Goal: Book appointment/travel/reservation

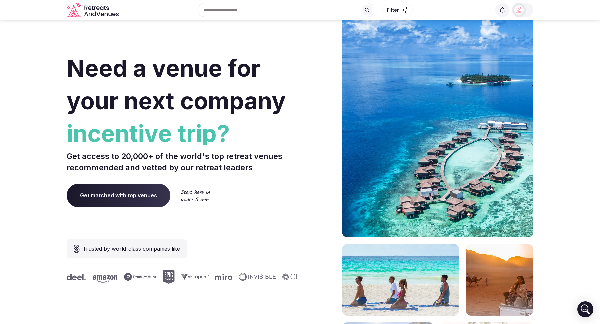
click at [402, 12] on div at bounding box center [404, 12] width 7 height 2
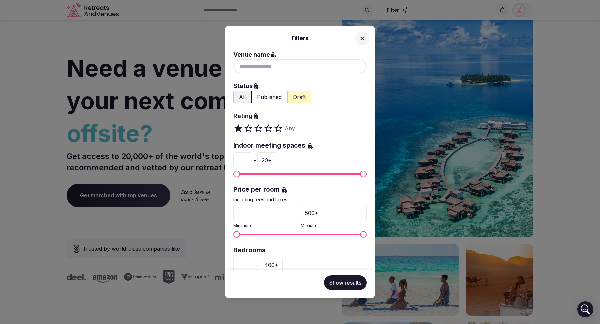
click at [361, 39] on icon at bounding box center [362, 38] width 4 height 4
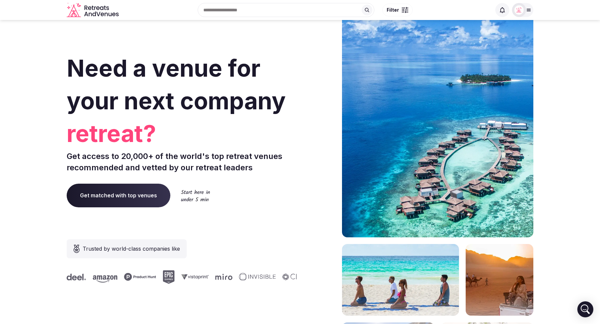
click at [240, 14] on div "Recent searches [GEOGRAPHIC_DATA], [GEOGRAPHIC_DATA] [GEOGRAPHIC_DATA] [GEOGRAP…" at bounding box center [306, 10] width 370 height 29
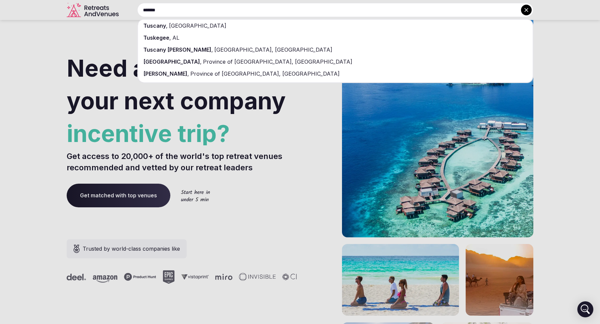
type input "*******"
click at [218, 30] on div "[GEOGRAPHIC_DATA] , [GEOGRAPHIC_DATA]" at bounding box center [335, 26] width 394 height 12
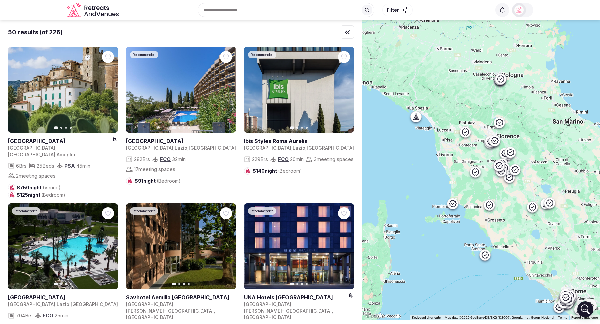
click at [399, 13] on button "Filter" at bounding box center [397, 10] width 30 height 13
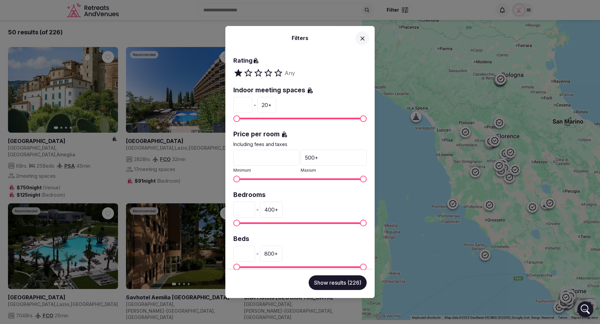
scroll to position [78, 0]
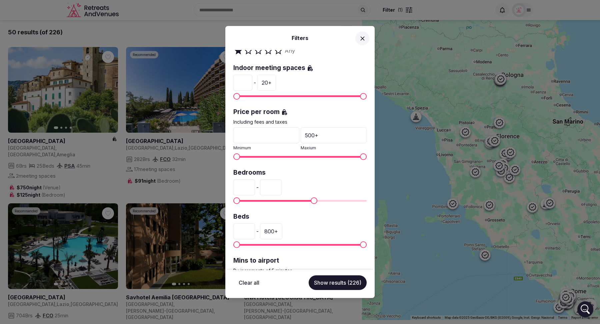
click at [310, 200] on span "Maximum" at bounding box center [313, 200] width 7 height 7
type input "***"
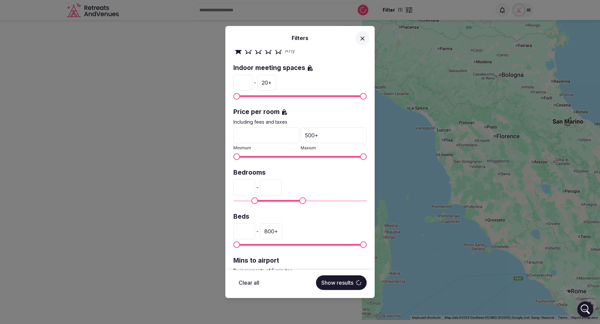
type input "**"
click at [253, 197] on span "Minimum" at bounding box center [254, 200] width 7 height 7
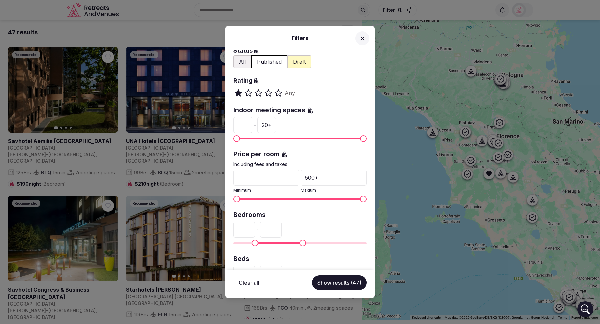
scroll to position [19, 0]
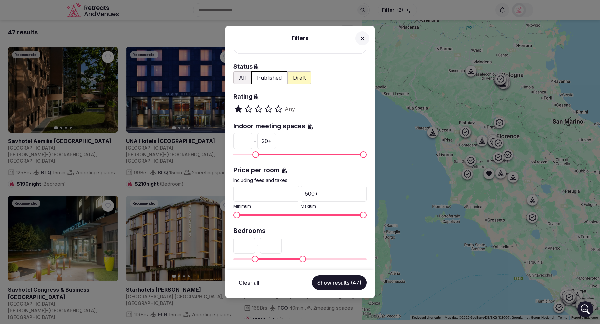
click at [254, 153] on span "Minimum" at bounding box center [255, 154] width 7 height 7
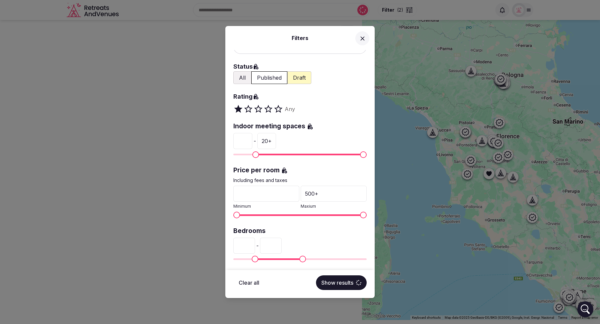
click at [271, 152] on div at bounding box center [299, 154] width 133 height 7
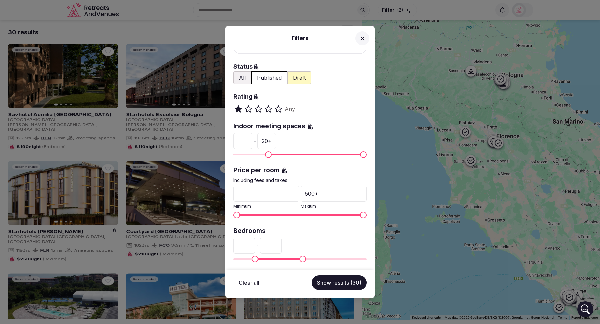
type input "*"
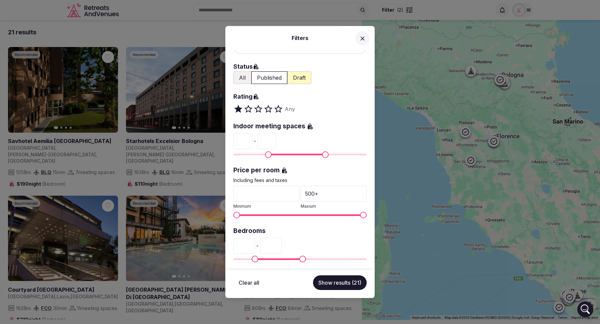
type input "**"
click at [314, 152] on span "Maximum" at bounding box center [312, 154] width 7 height 7
click at [340, 284] on button "Show results (19)" at bounding box center [340, 282] width 54 height 15
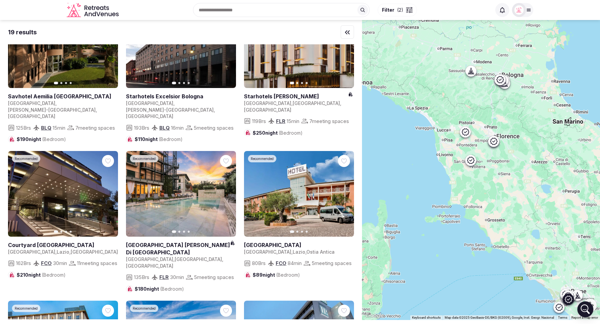
scroll to position [0, 0]
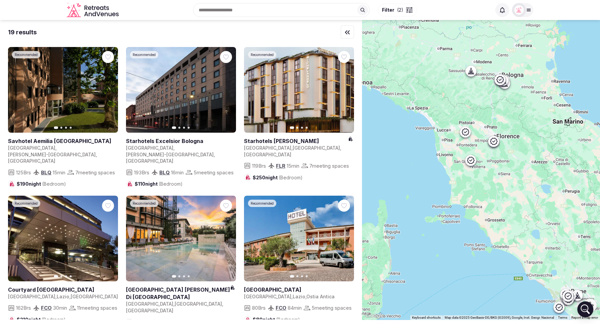
click at [274, 8] on input "text" at bounding box center [281, 10] width 177 height 14
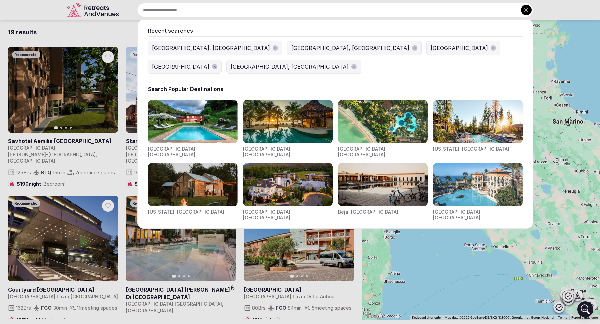
click at [360, 60] on button "[GEOGRAPHIC_DATA], [GEOGRAPHIC_DATA]" at bounding box center [294, 66] width 134 height 13
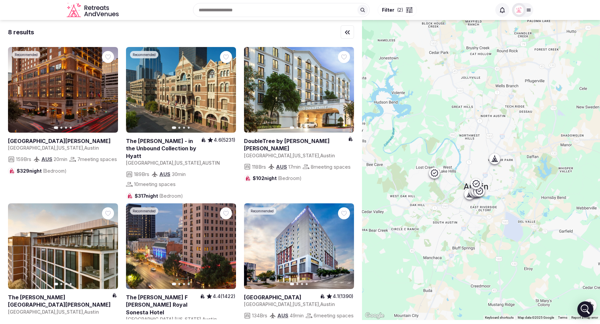
click at [282, 12] on input "text" at bounding box center [281, 10] width 177 height 14
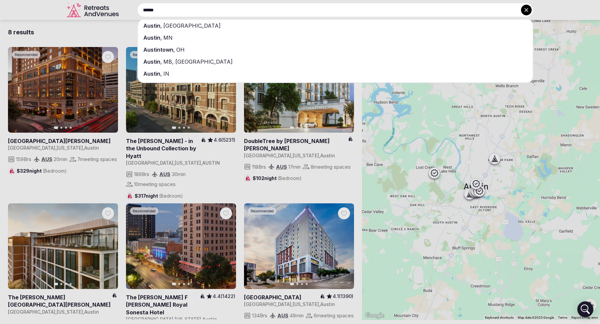
type input "******"
click at [248, 26] on div "[GEOGRAPHIC_DATA] , [GEOGRAPHIC_DATA]" at bounding box center [335, 26] width 394 height 12
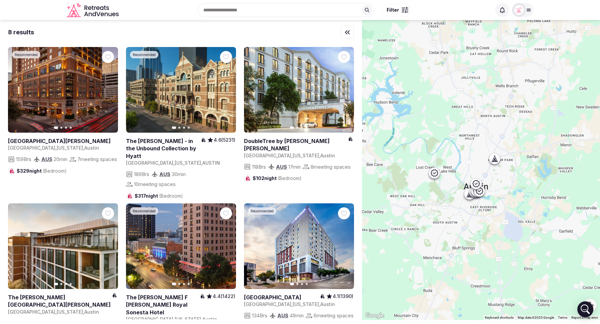
click at [401, 12] on button "Filter" at bounding box center [397, 10] width 30 height 13
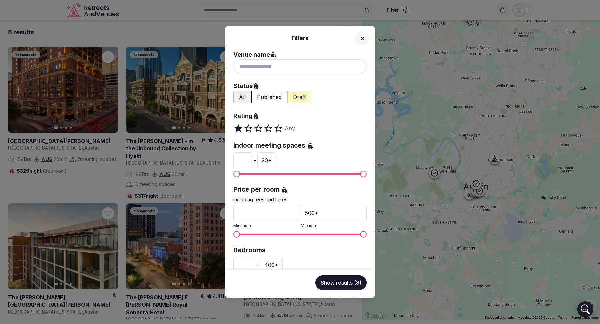
scroll to position [117, 0]
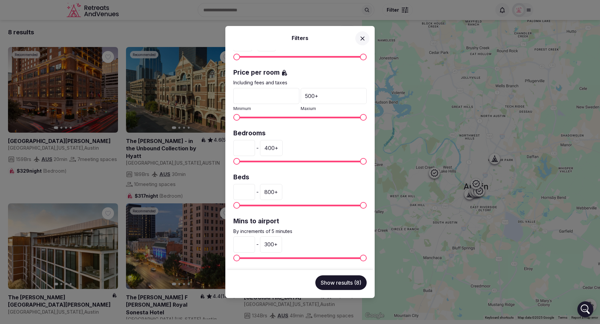
click at [362, 40] on icon at bounding box center [362, 38] width 7 height 7
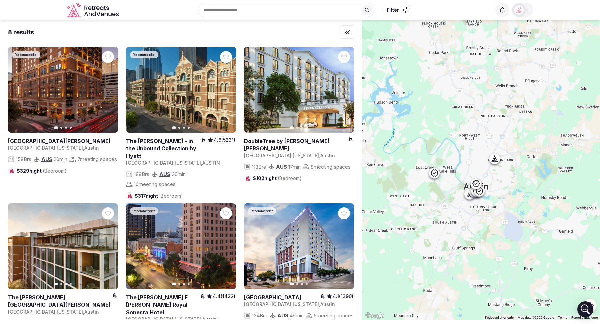
click at [279, 12] on input "text" at bounding box center [286, 10] width 177 height 14
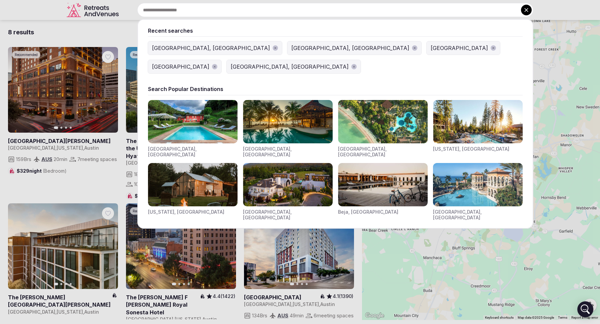
click at [526, 10] on icon at bounding box center [526, 10] width 4 height 4
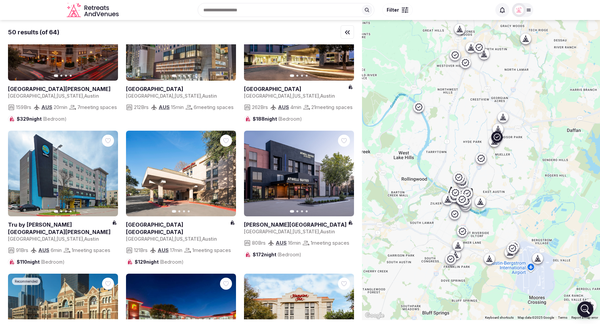
scroll to position [0, 0]
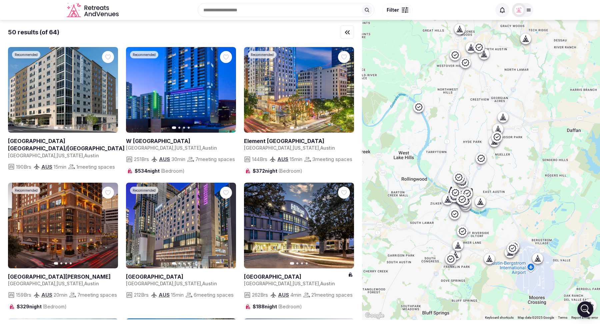
click at [398, 11] on button "Filter" at bounding box center [397, 10] width 30 height 13
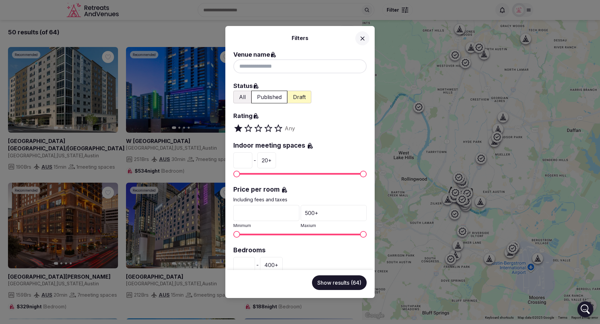
click at [363, 37] on icon at bounding box center [362, 38] width 7 height 7
